Goal: Task Accomplishment & Management: Use online tool/utility

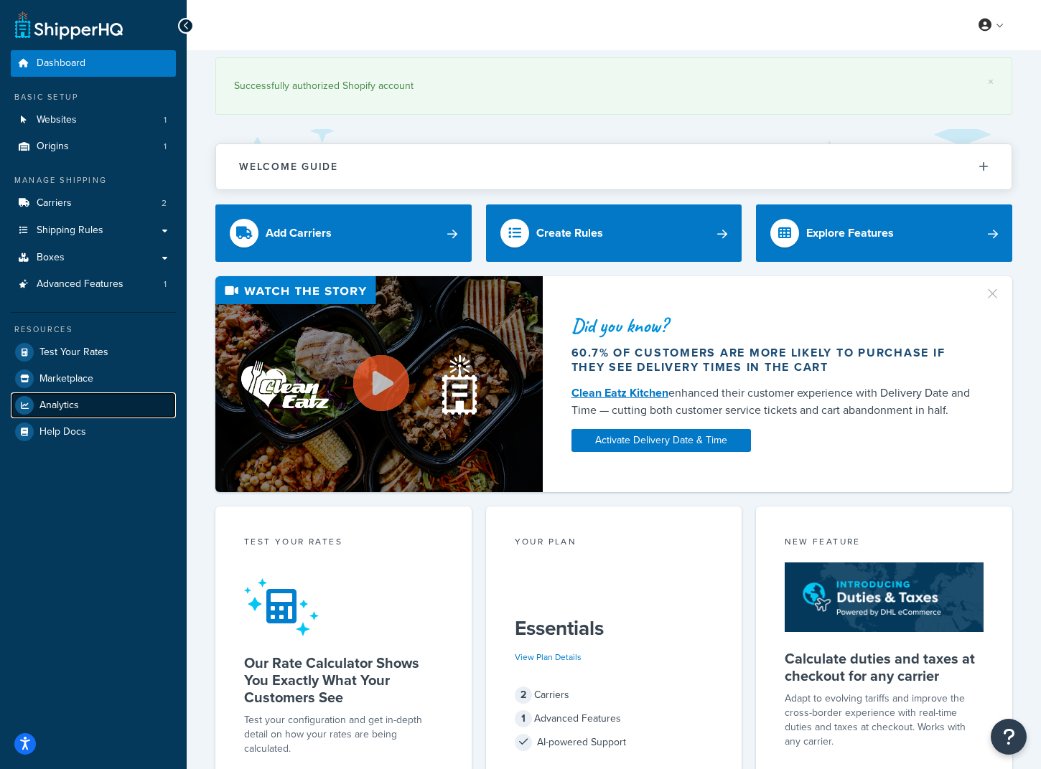
click at [108, 395] on link "Analytics" at bounding box center [93, 406] width 165 height 26
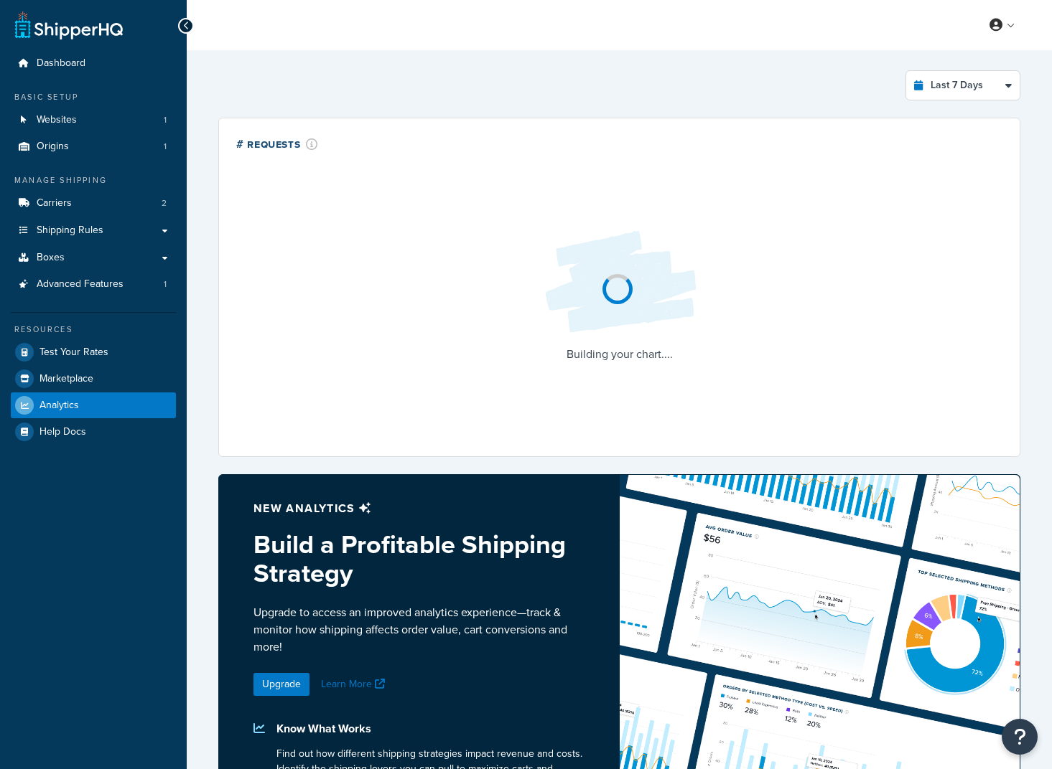
select select "last_7_days"
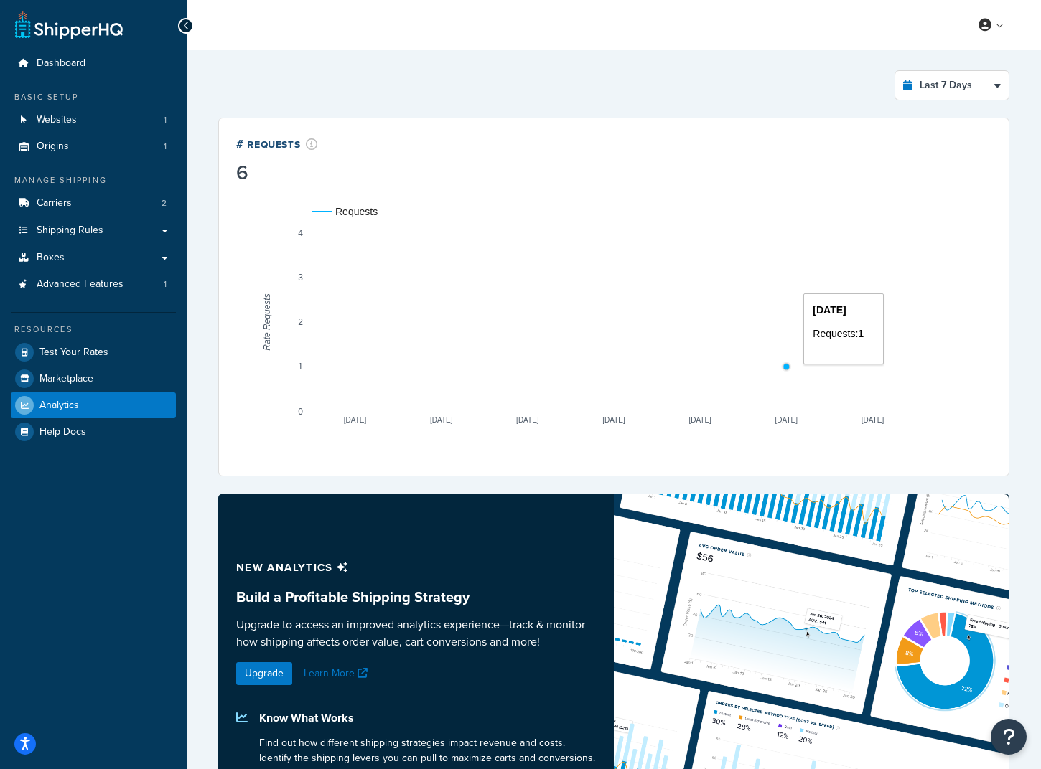
click at [782, 366] on circle "A chart." at bounding box center [786, 366] width 9 height 9
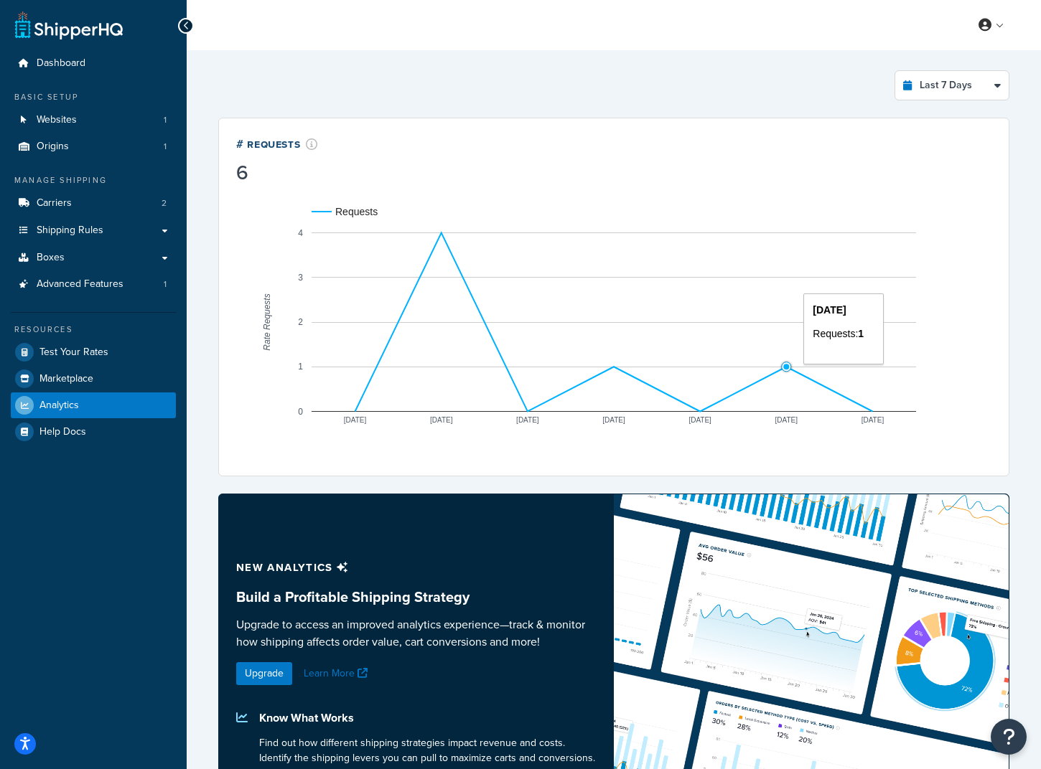
click at [787, 366] on circle "A chart." at bounding box center [786, 367] width 6 height 6
click at [994, 83] on select "Last 24 Hours Last 7 Days Last 30 Days Last 3 Months Last 6 Months Last 12 Mont…" at bounding box center [951, 85] width 113 height 29
click at [995, 82] on select "Last 24 Hours Last 7 Days Last 30 Days Last 3 Months Last 6 Months Last 12 Mont…" at bounding box center [951, 85] width 113 height 29
click at [972, 76] on select "Last 24 Hours Last 7 Days Last 30 Days Last 3 Months Last 6 Months Last 12 Mont…" at bounding box center [951, 85] width 113 height 29
click at [819, 64] on div "Last 7 Days Select a time period Last 24 Hours Last 7 Days Last 30 Days Last 3 …" at bounding box center [614, 486] width 808 height 848
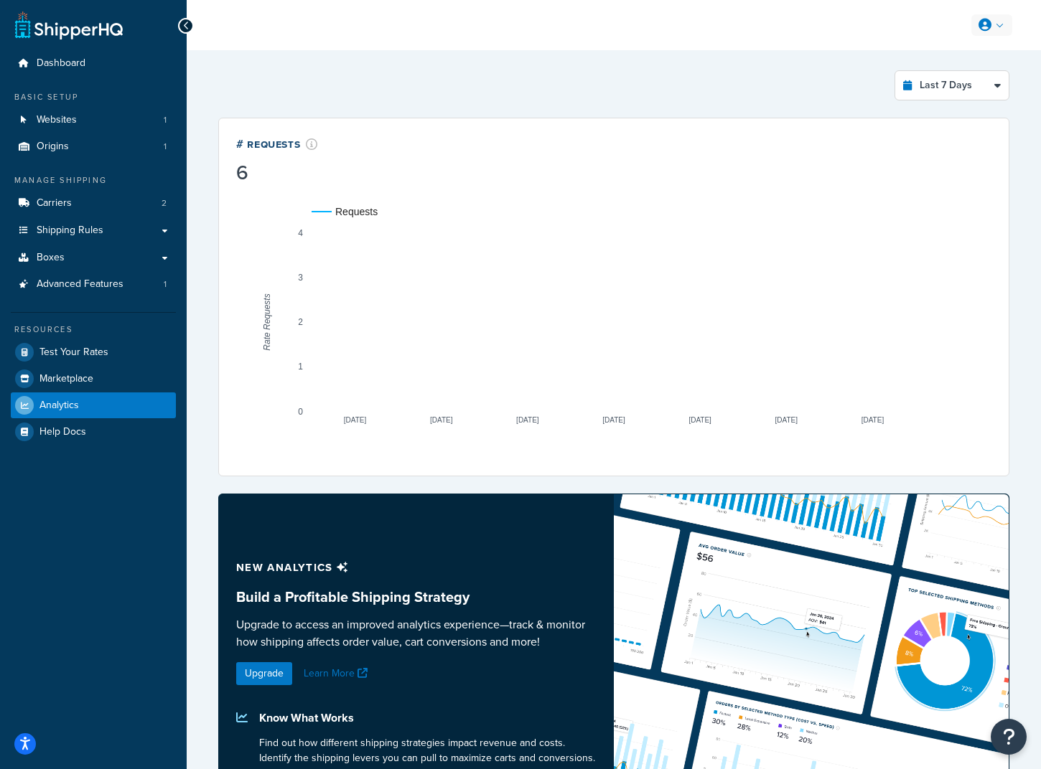
click at [997, 19] on link at bounding box center [991, 25] width 41 height 22
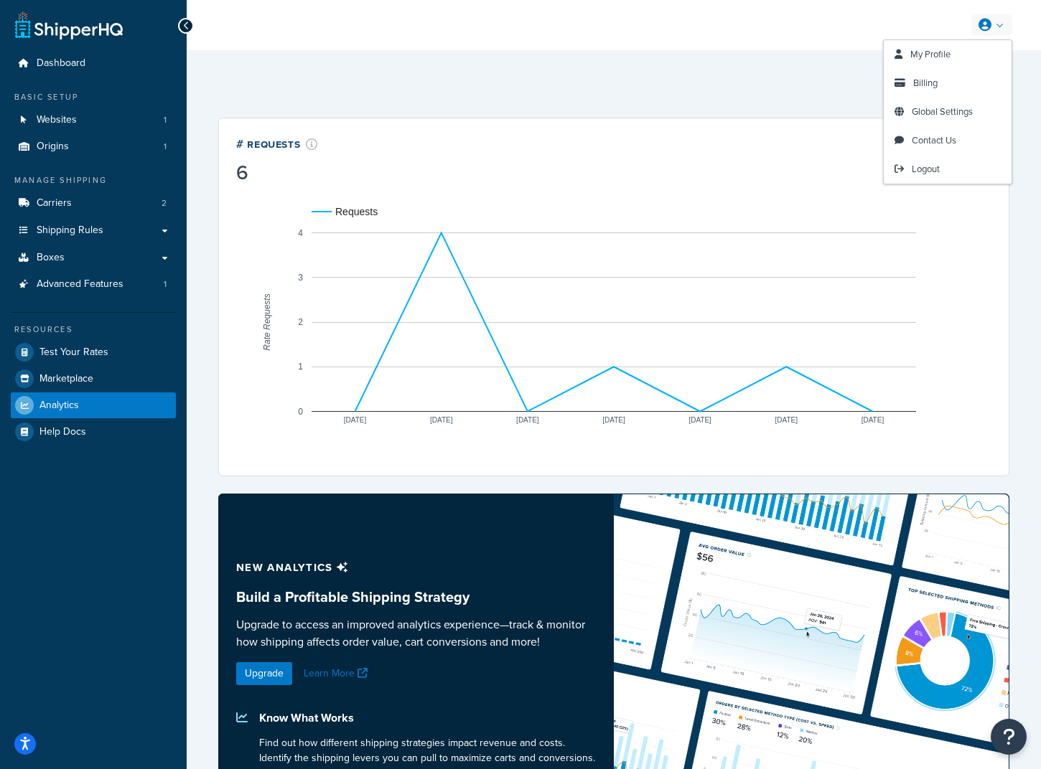
click at [794, 59] on div "Last 7 Days Select a time period Last 24 Hours Last 7 Days Last 30 Days Last 3 …" at bounding box center [614, 485] width 854 height 871
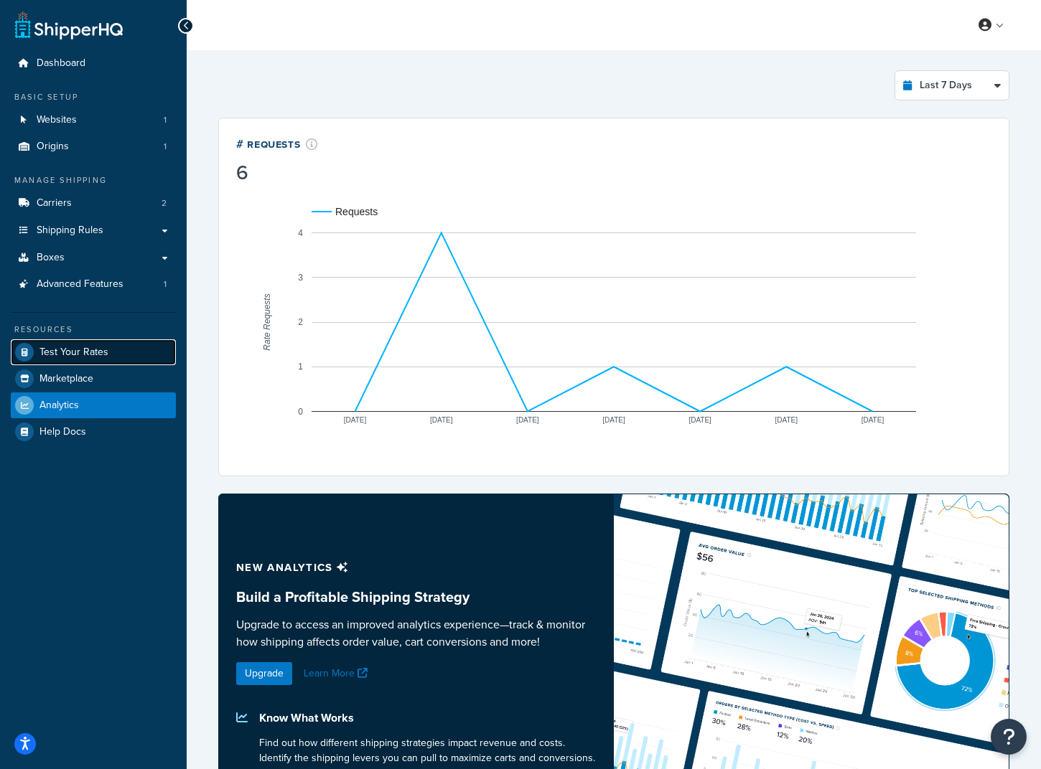
click at [97, 357] on span "Test Your Rates" at bounding box center [73, 353] width 69 height 12
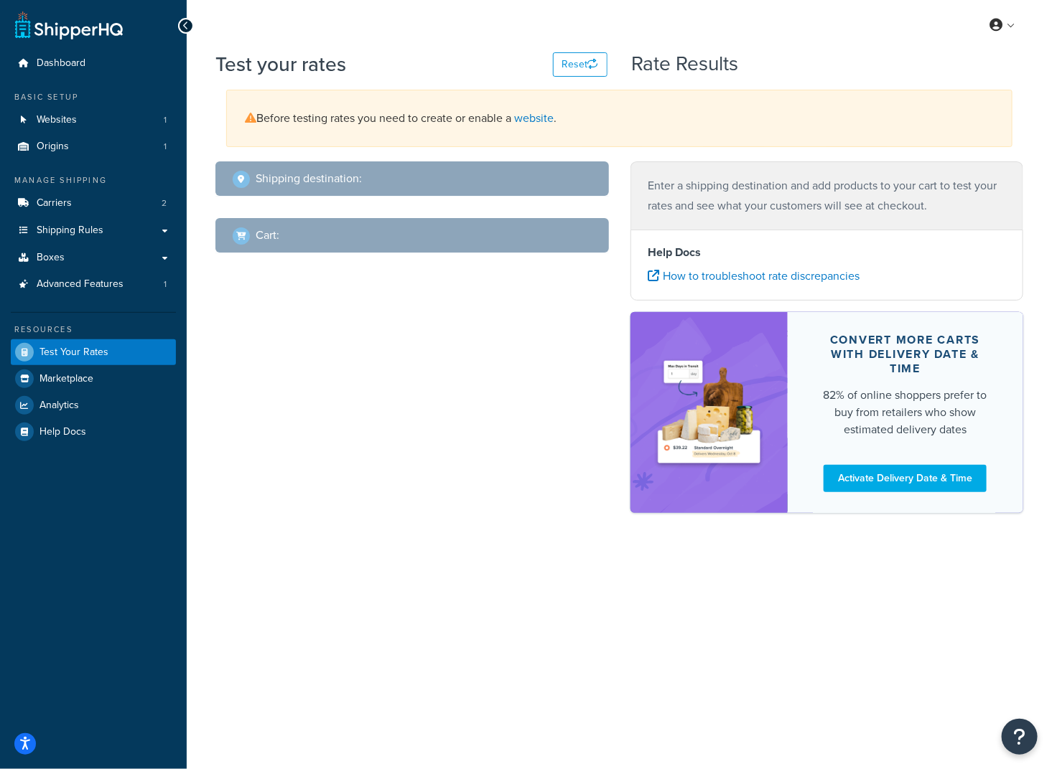
select select "TX"
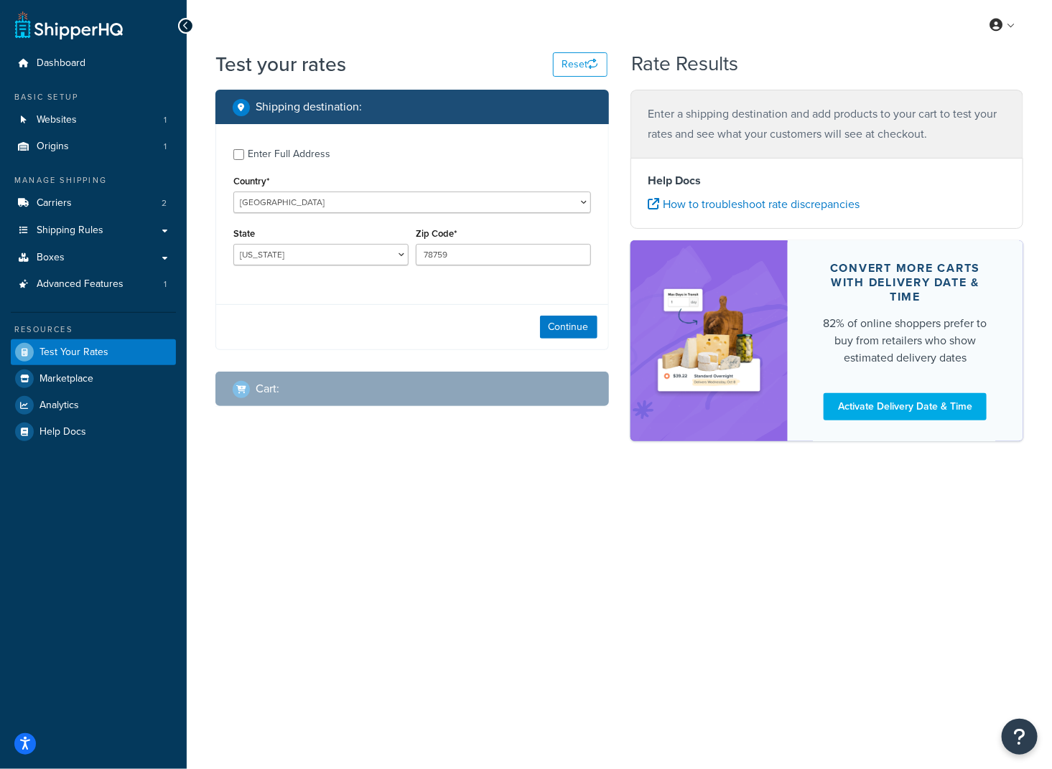
click at [299, 154] on div "Enter Full Address" at bounding box center [289, 154] width 83 height 20
click at [244, 154] on input "Enter Full Address" at bounding box center [238, 154] width 11 height 11
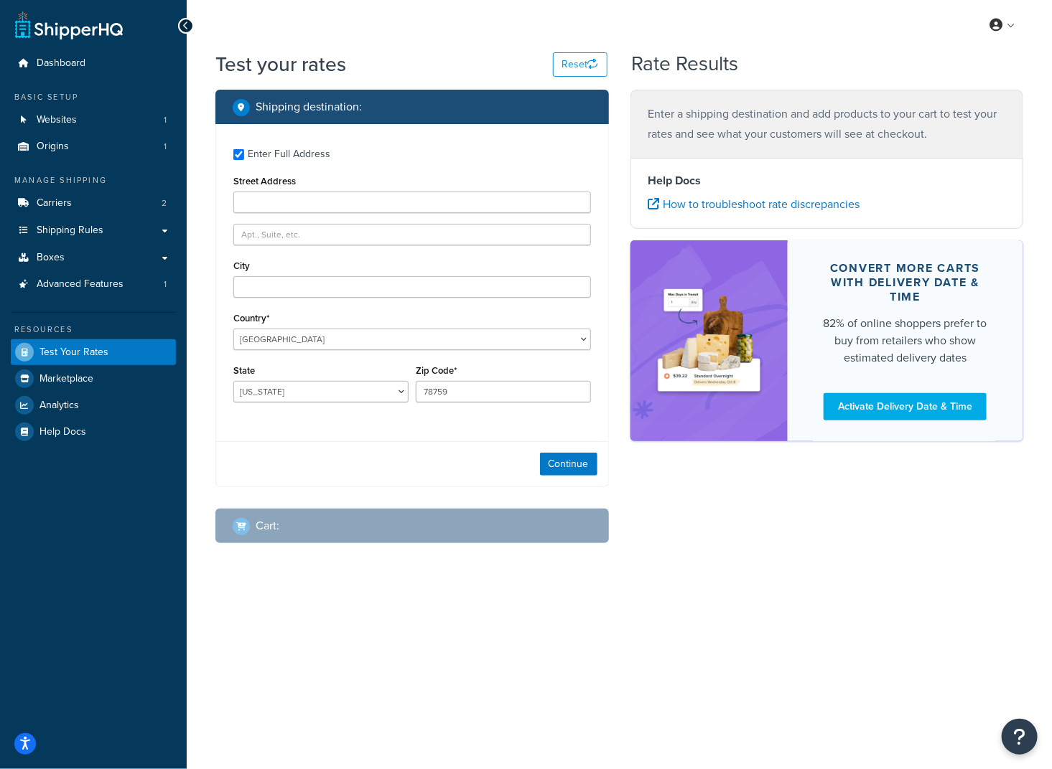
click at [286, 161] on div "Enter Full Address" at bounding box center [289, 154] width 83 height 20
click at [244, 160] on input "Enter Full Address" at bounding box center [238, 154] width 11 height 11
checkbox input "false"
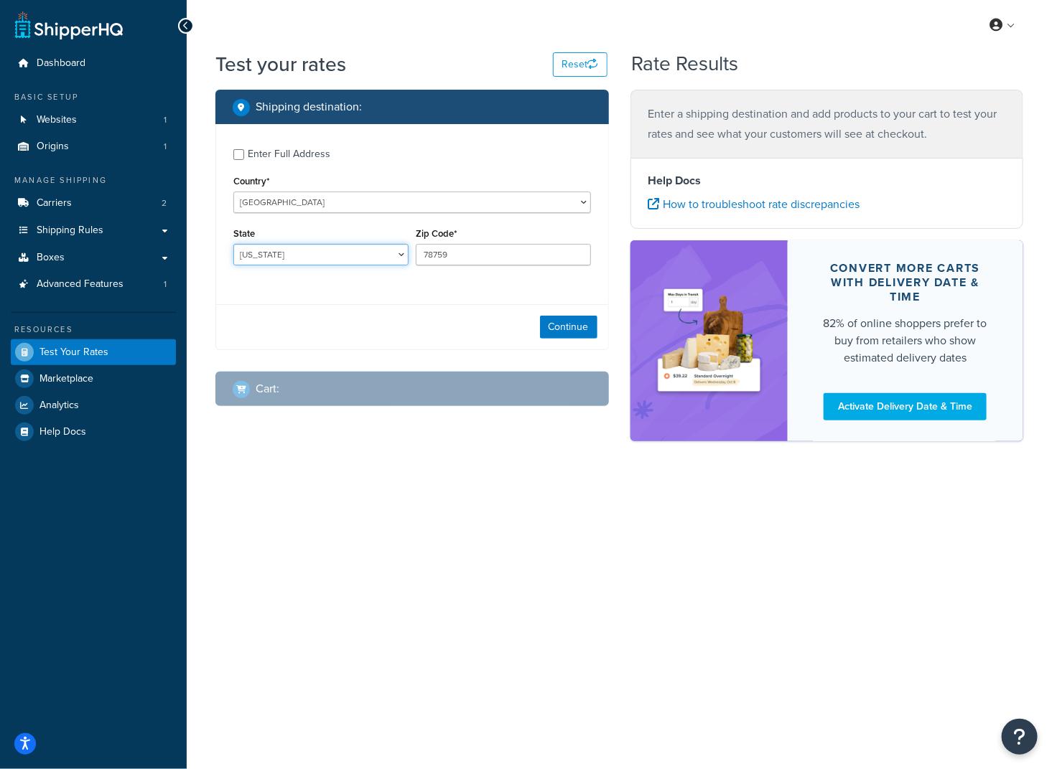
click at [316, 256] on select "Alabama Alaska American Samoa Arizona Arkansas Armed Forces Americas Armed Forc…" at bounding box center [320, 255] width 175 height 22
click at [324, 253] on select "Alabama Alaska American Samoa Arizona Arkansas Armed Forces Americas Armed Forc…" at bounding box center [320, 255] width 175 height 22
click at [324, 251] on select "Alabama Alaska American Samoa Arizona Arkansas Armed Forces Americas Armed Forc…" at bounding box center [320, 255] width 175 height 22
click at [323, 253] on select "Alabama Alaska American Samoa Arizona Arkansas Armed Forces Americas Armed Forc…" at bounding box center [320, 255] width 175 height 22
click at [469, 262] on input "78759" at bounding box center [503, 255] width 175 height 22
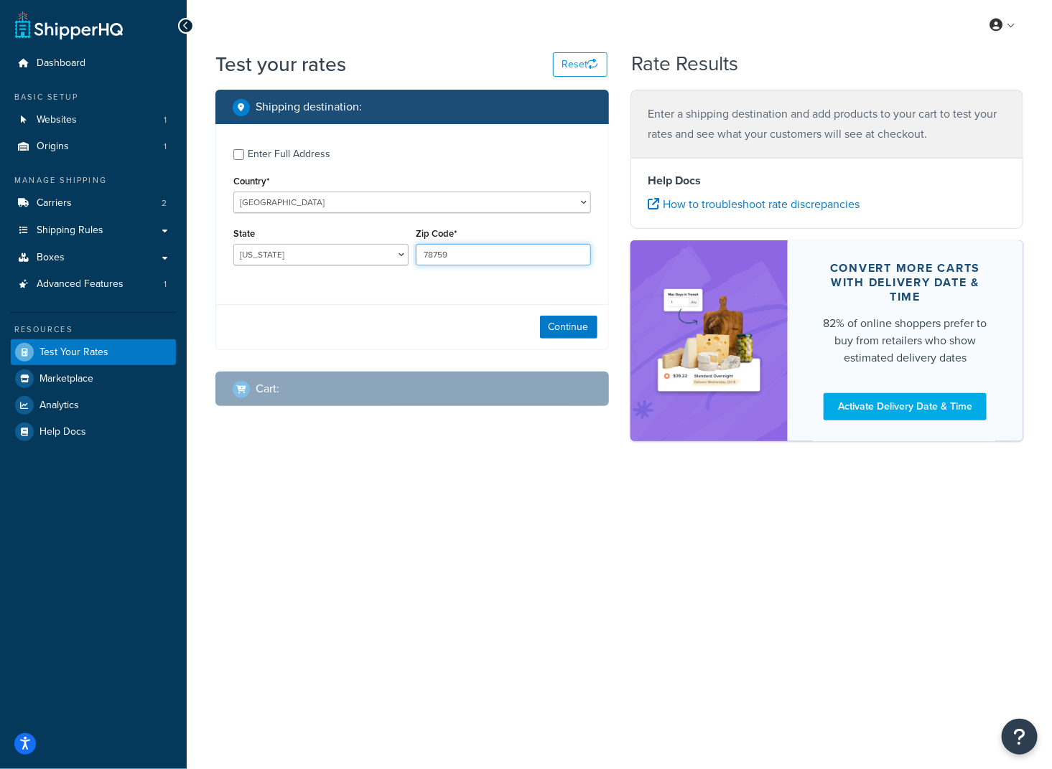
click at [469, 262] on input "78759" at bounding box center [503, 255] width 175 height 22
paste input "23434"
type input "23434"
click at [322, 258] on select "Alabama Alaska American Samoa Arizona Arkansas Armed Forces Americas Armed Forc…" at bounding box center [320, 255] width 175 height 22
click at [343, 258] on select "Alabama Alaska American Samoa Arizona Arkansas Armed Forces Americas Armed Forc…" at bounding box center [320, 255] width 175 height 22
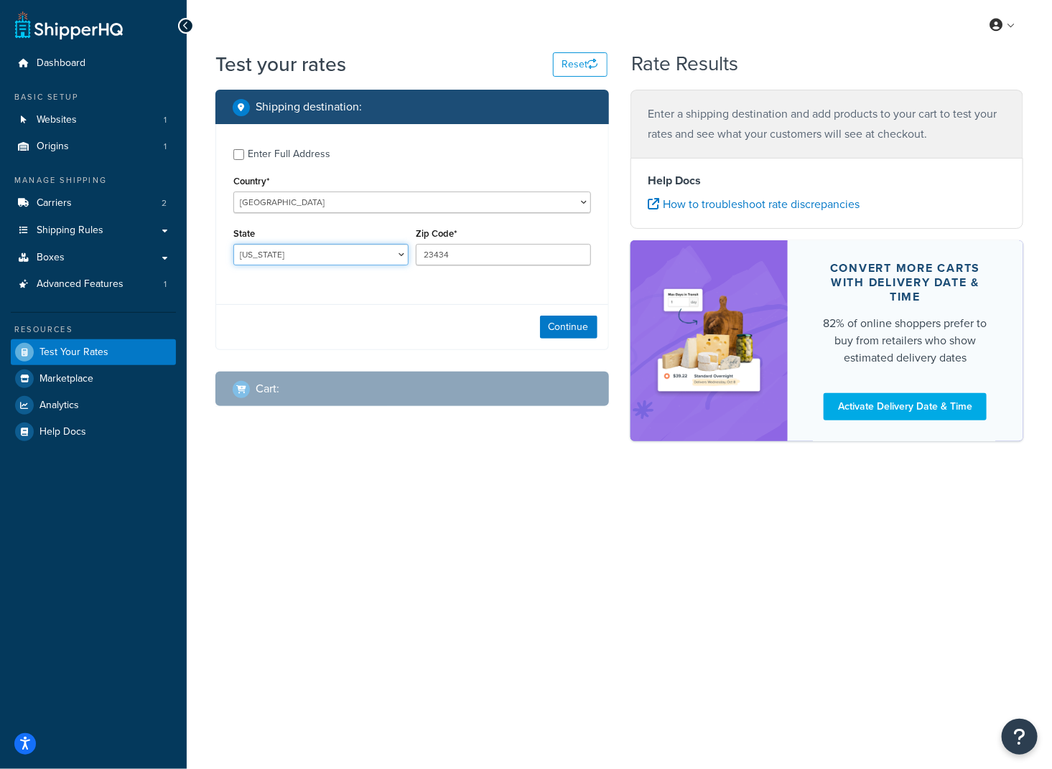
select select "VA"
click at [233, 245] on select "Alabama Alaska American Samoa Arizona Arkansas Armed Forces Americas Armed Forc…" at bounding box center [320, 255] width 175 height 22
click at [567, 327] on button "Continue" at bounding box center [568, 327] width 57 height 23
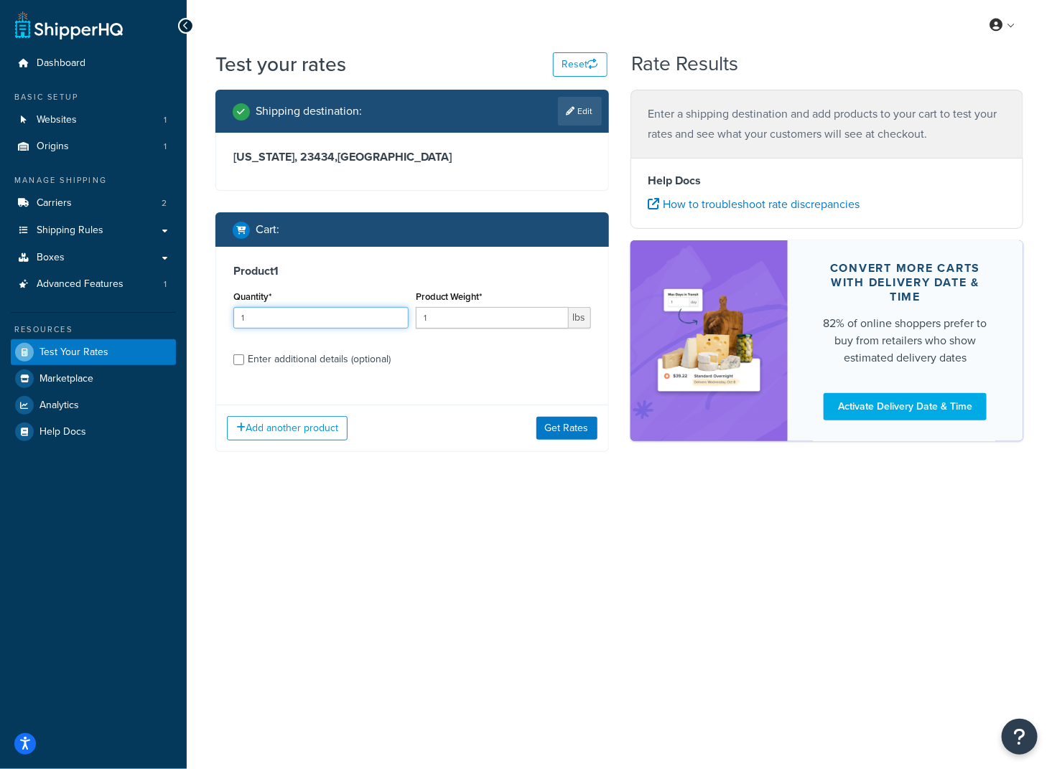
click at [355, 315] on input "1" at bounding box center [320, 318] width 175 height 22
drag, startPoint x: 481, startPoint y: 317, endPoint x: 354, endPoint y: 324, distance: 127.2
click at [354, 324] on div "Quantity* 1 Product Weight* 1 lbs" at bounding box center [412, 313] width 365 height 52
click at [337, 318] on input "1" at bounding box center [320, 318] width 175 height 22
drag, startPoint x: 337, startPoint y: 318, endPoint x: 179, endPoint y: 317, distance: 157.9
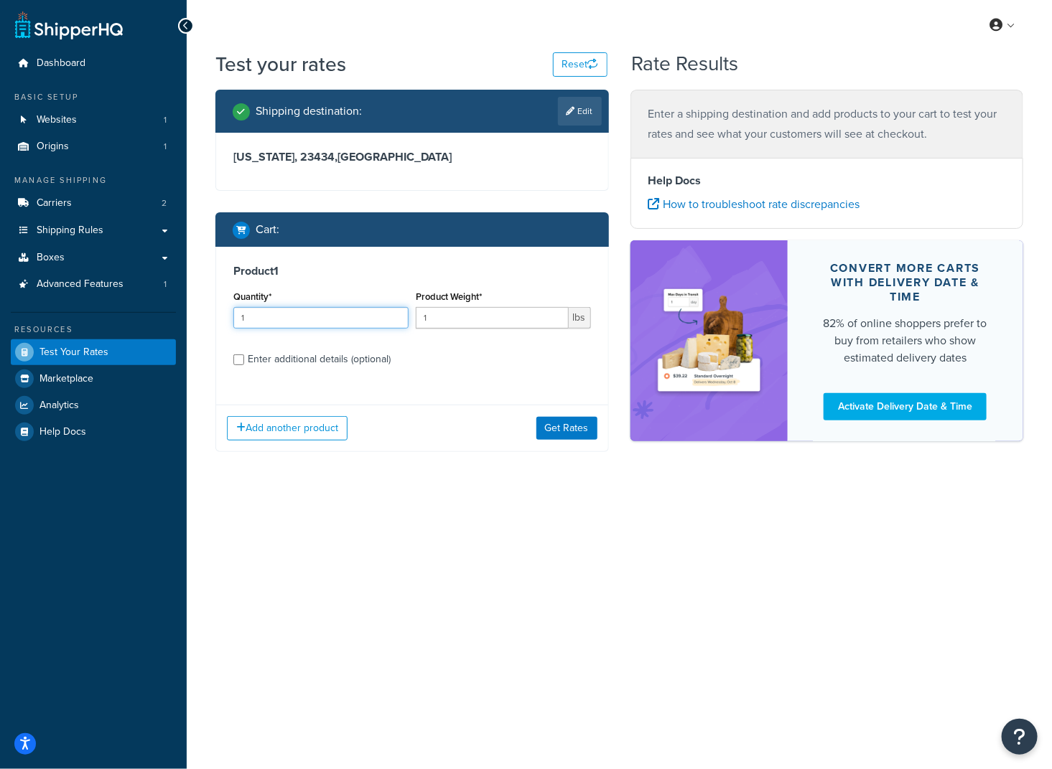
click at [174, 318] on div "Dashboard Basic Setup Websites 1 Origins 1 Manage Shipping Carriers 2 Shipping …" at bounding box center [526, 384] width 1052 height 769
type input "2"
click at [294, 360] on div "Enter additional details (optional)" at bounding box center [319, 360] width 143 height 20
click at [244, 360] on input "Enter additional details (optional)" at bounding box center [238, 360] width 11 height 11
checkbox input "true"
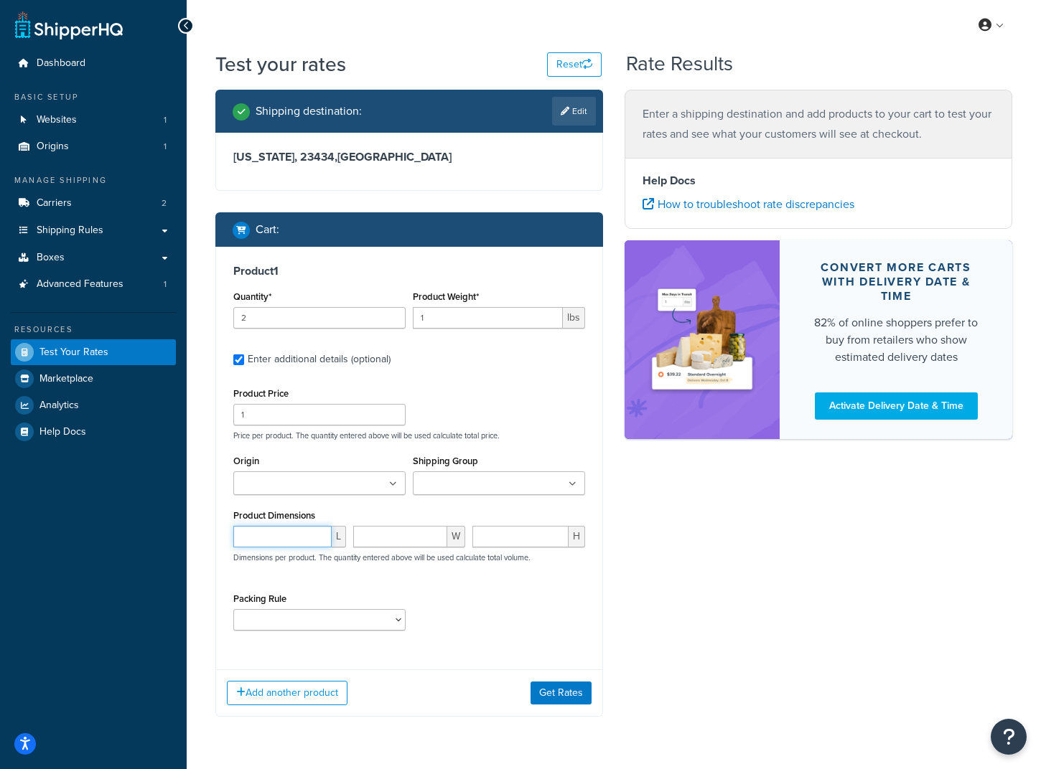
click at [298, 541] on input "number" at bounding box center [282, 537] width 98 height 22
type input "5"
type input "8"
click at [310, 480] on input "Origin" at bounding box center [301, 485] width 127 height 16
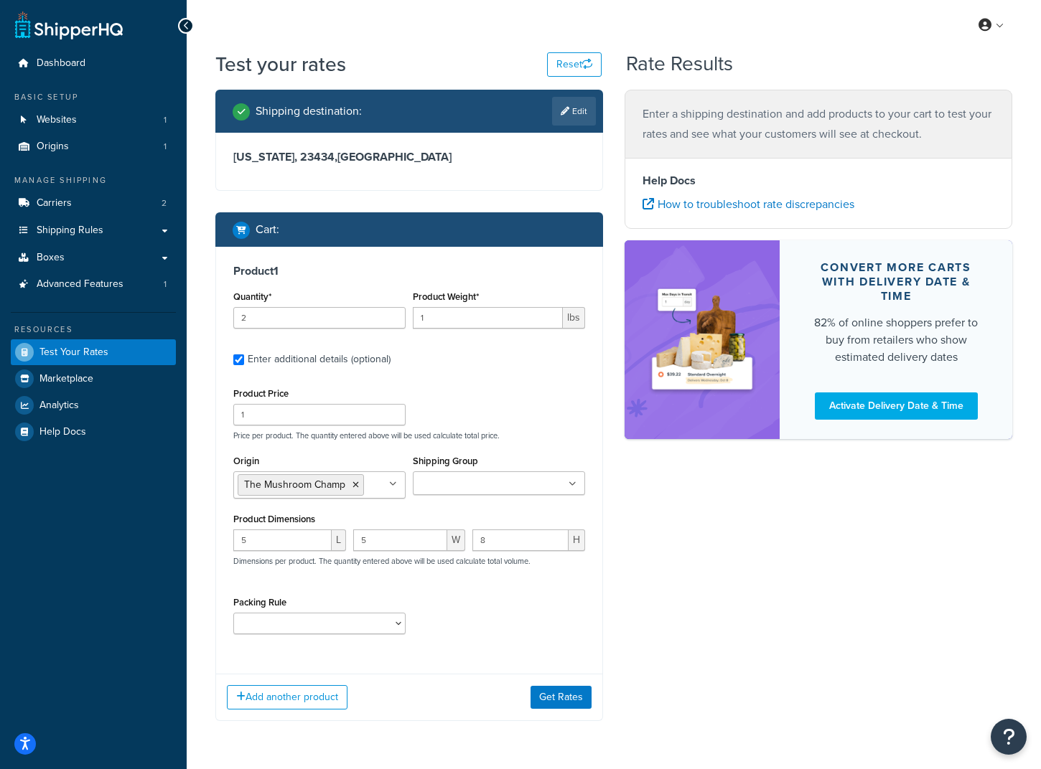
click at [445, 487] on input "Shipping Group" at bounding box center [480, 485] width 127 height 16
click at [490, 440] on p "Price per product. The quantity entered above will be used calculate total pric…" at bounding box center [409, 436] width 359 height 10
click at [316, 412] on input "1" at bounding box center [319, 415] width 172 height 22
click at [473, 383] on div "Product 1 Quantity* 2 Product Weight* 1 lbs Enter additional details (optional)…" at bounding box center [409, 455] width 386 height 416
click at [293, 411] on input "1" at bounding box center [319, 415] width 172 height 22
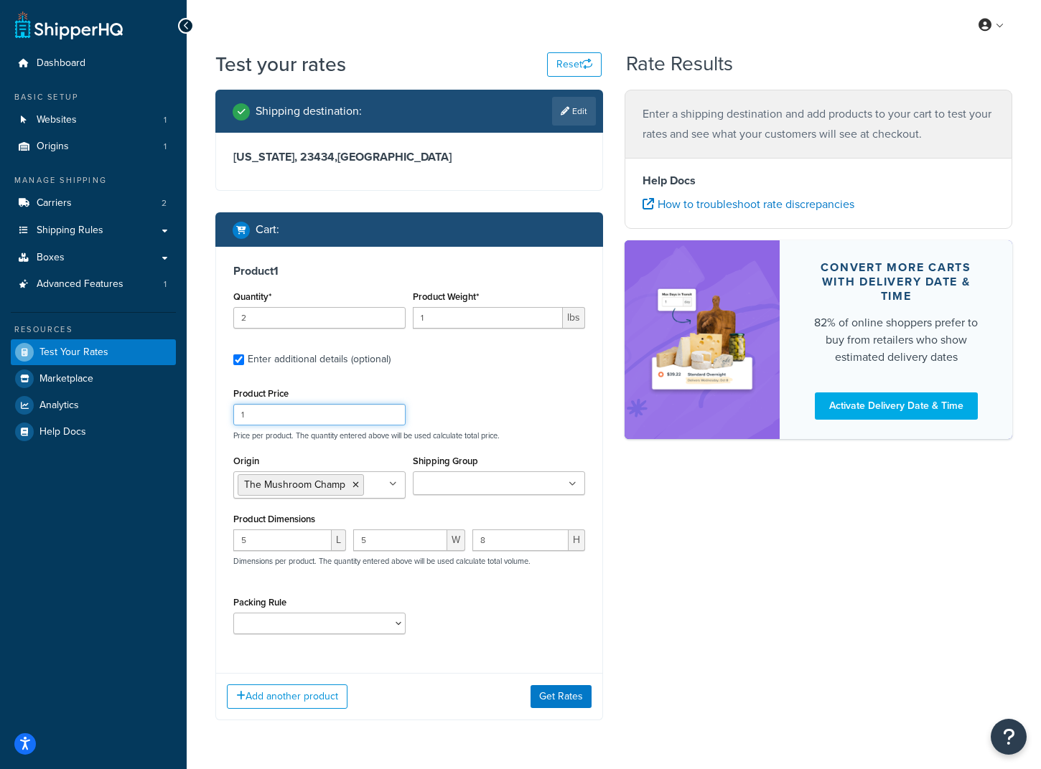
click at [293, 411] on input "1" at bounding box center [319, 415] width 172 height 22
drag, startPoint x: 280, startPoint y: 413, endPoint x: 169, endPoint y: 413, distance: 110.5
click at [169, 413] on div "Dashboard Basic Setup Websites 1 Origins 1 Manage Shipping Carriers 2 Shipping …" at bounding box center [520, 407] width 1041 height 814
type input "7.99"
click at [531, 377] on div "Product 1 Quantity* 2 Product Weight* 1 lbs Enter additional details (optional)…" at bounding box center [409, 455] width 386 height 416
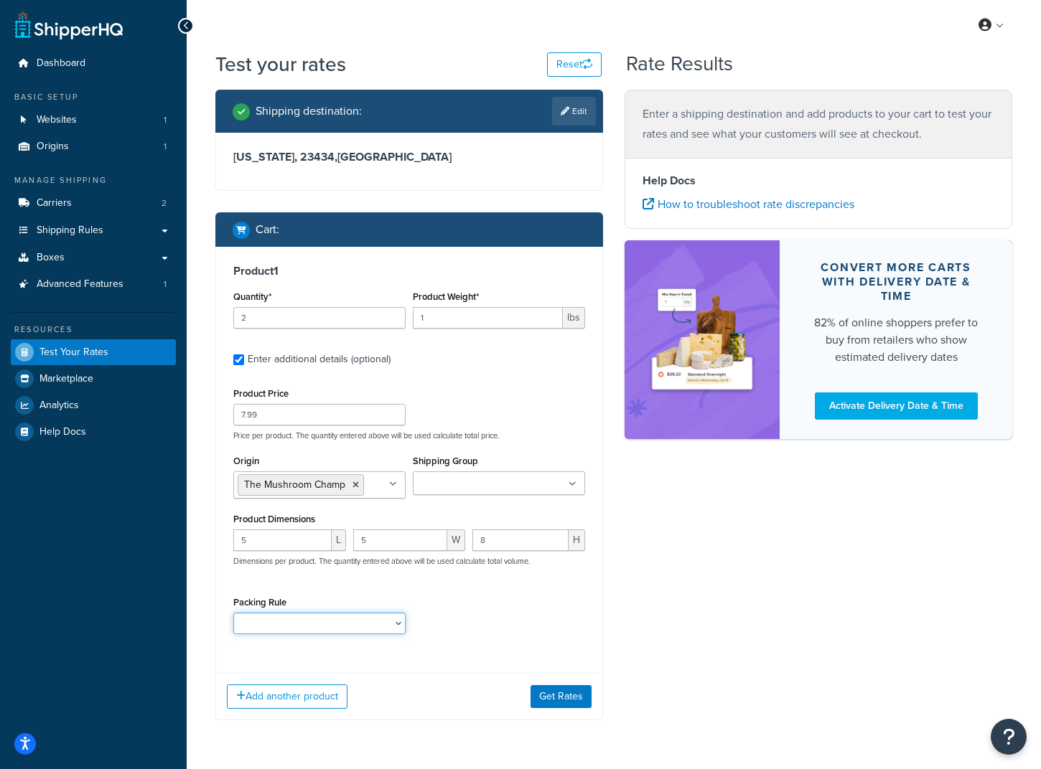
click at [312, 619] on select "A-SPLIT10 C-SPLIT10 C-SPLIT12 G-SPLIT10 G-SPLIT12" at bounding box center [319, 624] width 172 height 22
click at [510, 610] on div "Packing Rule A-SPLIT10 C-SPLIT10 C-SPLIT12 G-SPLIT10 G-SPLIT12" at bounding box center [409, 619] width 359 height 52
click at [563, 694] on button "Get Rates" at bounding box center [560, 696] width 61 height 23
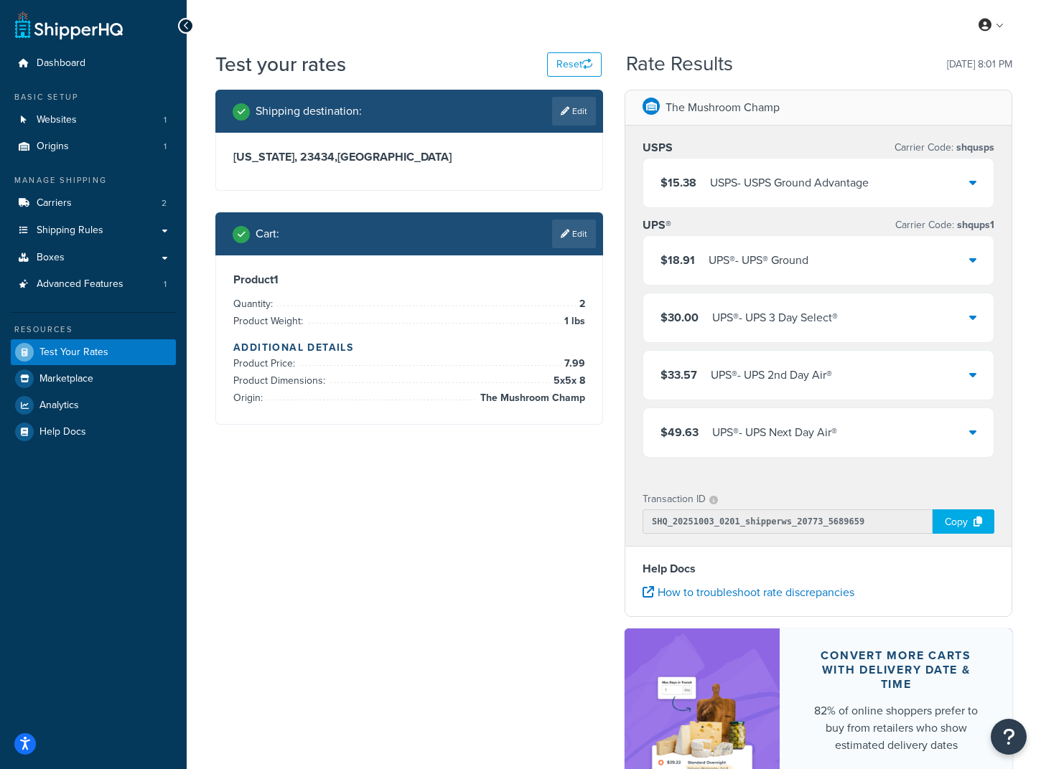
click at [976, 180] on icon at bounding box center [972, 182] width 7 height 11
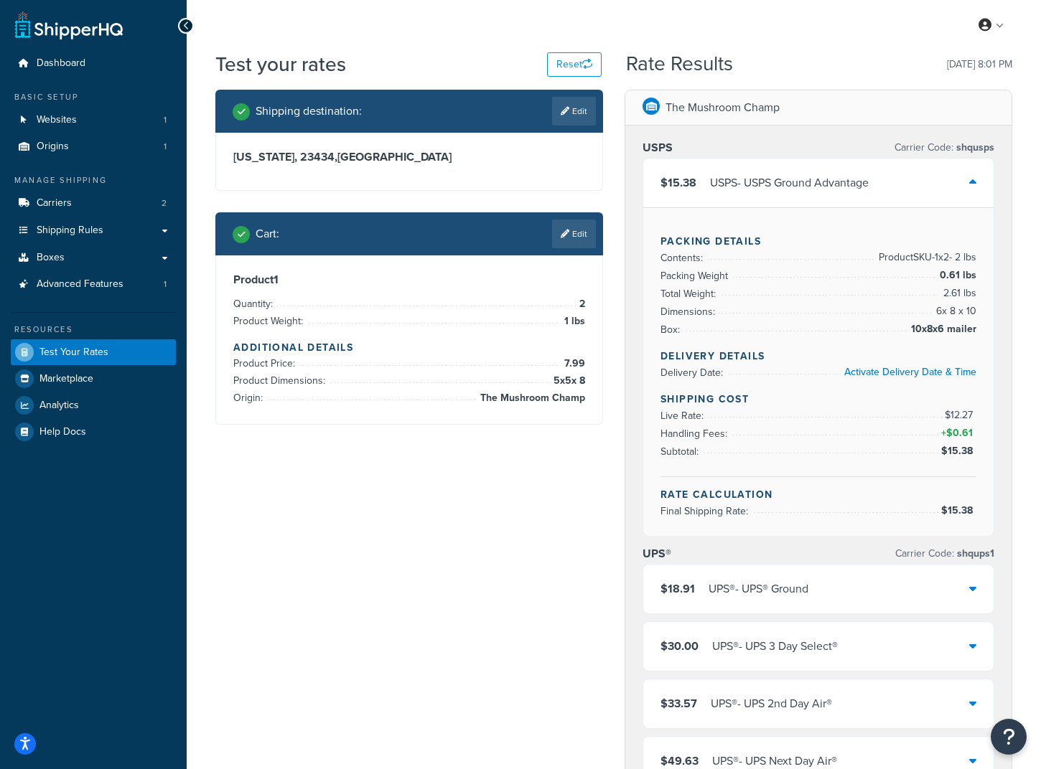
click at [493, 478] on div "Shipping destination : Edit Virginia, 23434 , United States Cart : Edit Product…" at bounding box center [614, 630] width 818 height 1081
drag, startPoint x: 907, startPoint y: 326, endPoint x: 952, endPoint y: 327, distance: 45.2
click at [950, 327] on li "Box: 10x8x6 mailer" at bounding box center [818, 330] width 316 height 18
click at [996, 354] on div "USPS Carrier Code: shqusps $15.38 USPS - USPS Ground Advantage Packing Details …" at bounding box center [818, 466] width 386 height 680
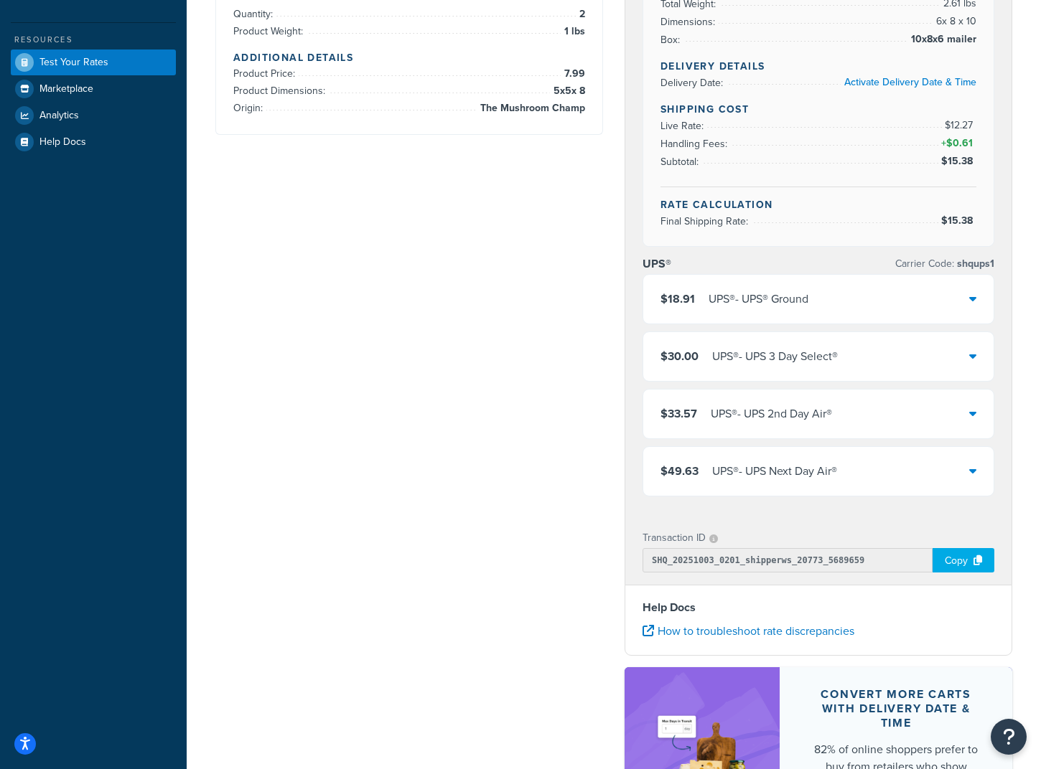
scroll to position [287, 0]
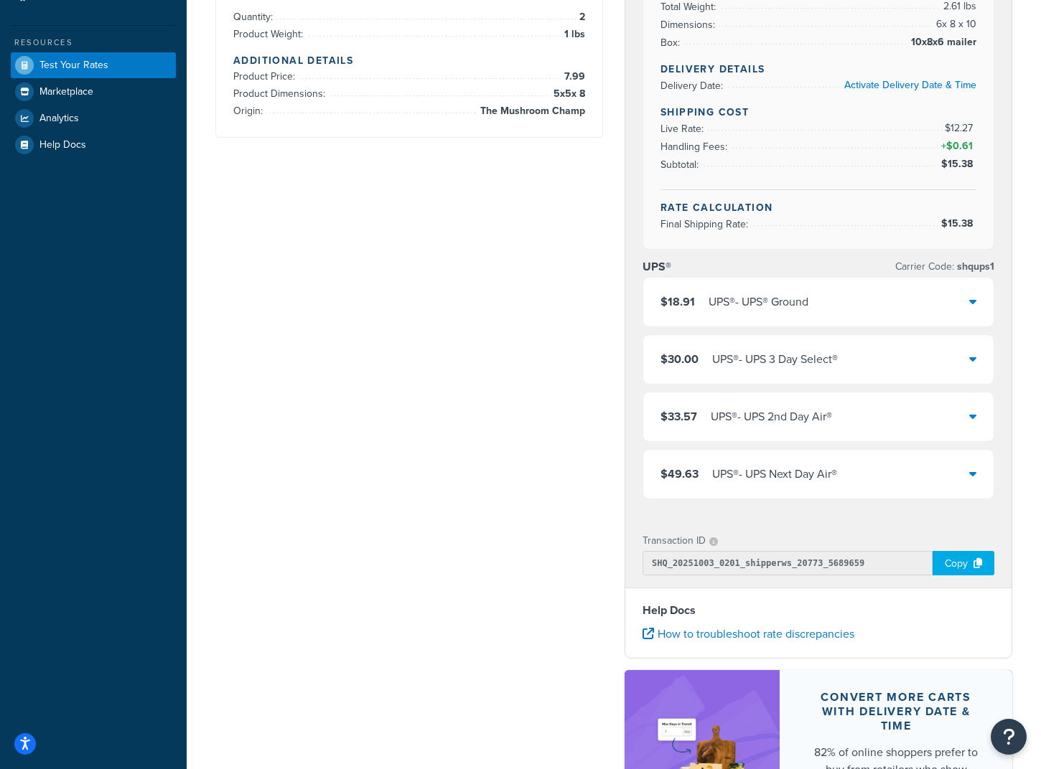
click at [972, 296] on icon at bounding box center [972, 301] width 7 height 11
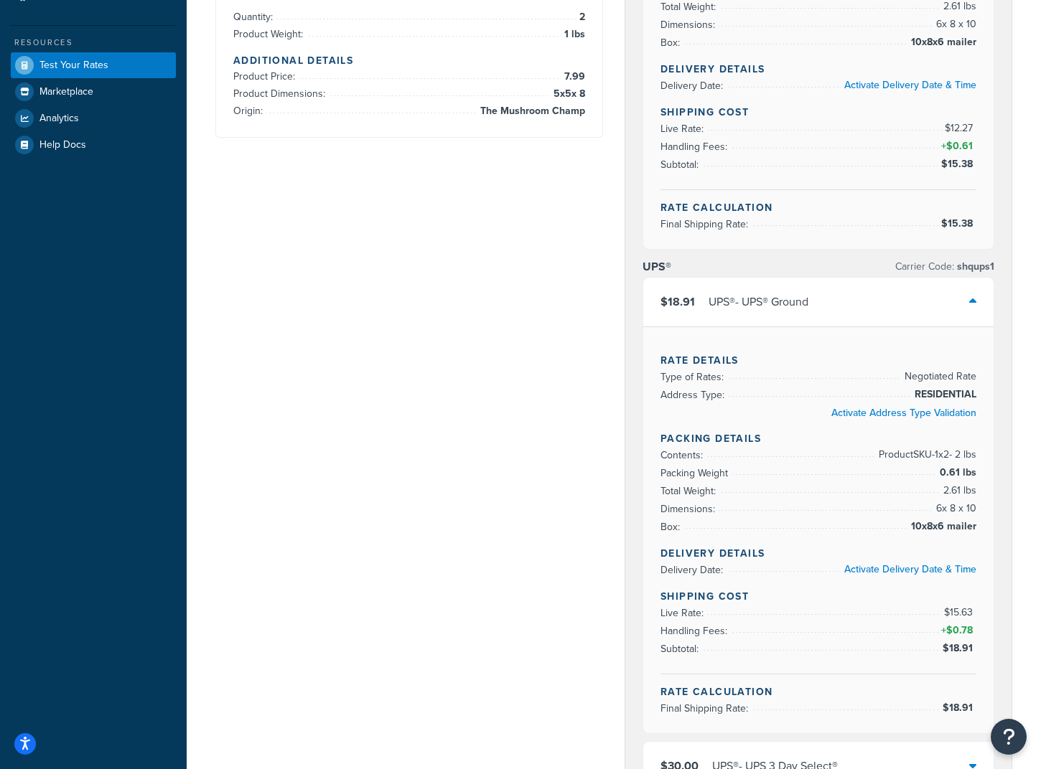
click at [974, 296] on icon at bounding box center [972, 301] width 7 height 11
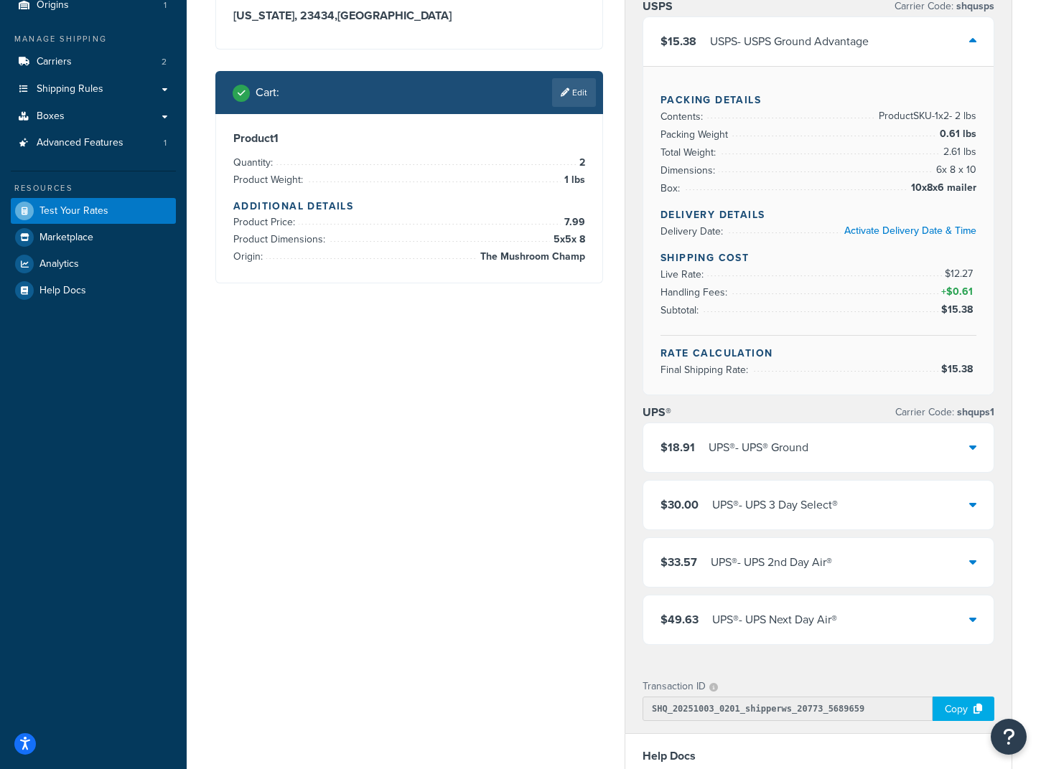
scroll to position [0, 0]
